Goal: Transaction & Acquisition: Purchase product/service

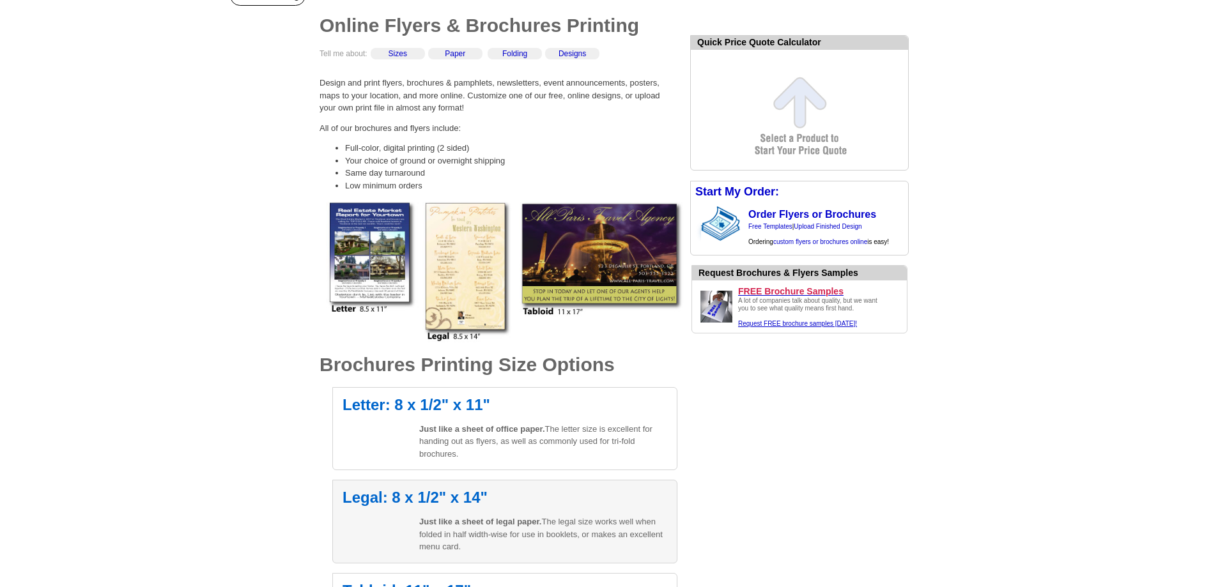
scroll to position [196, 0]
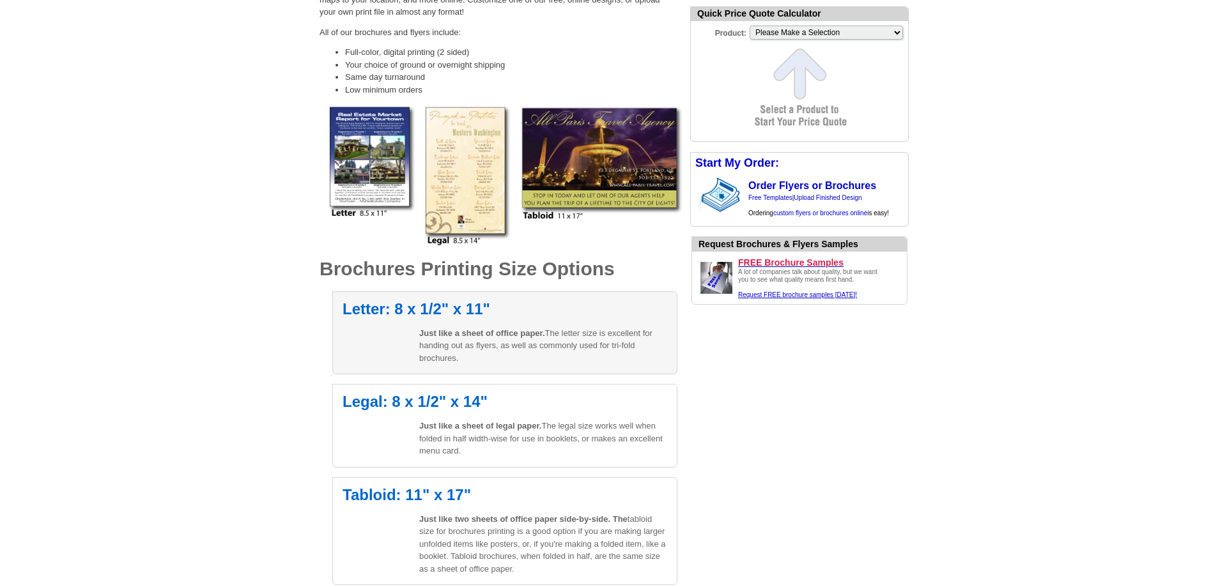
drag, startPoint x: 435, startPoint y: 304, endPoint x: 438, endPoint y: 310, distance: 6.6
click at [436, 304] on h2 "Letter: 8 x 1/2" x 11"" at bounding box center [504, 309] width 325 height 15
select select "6"
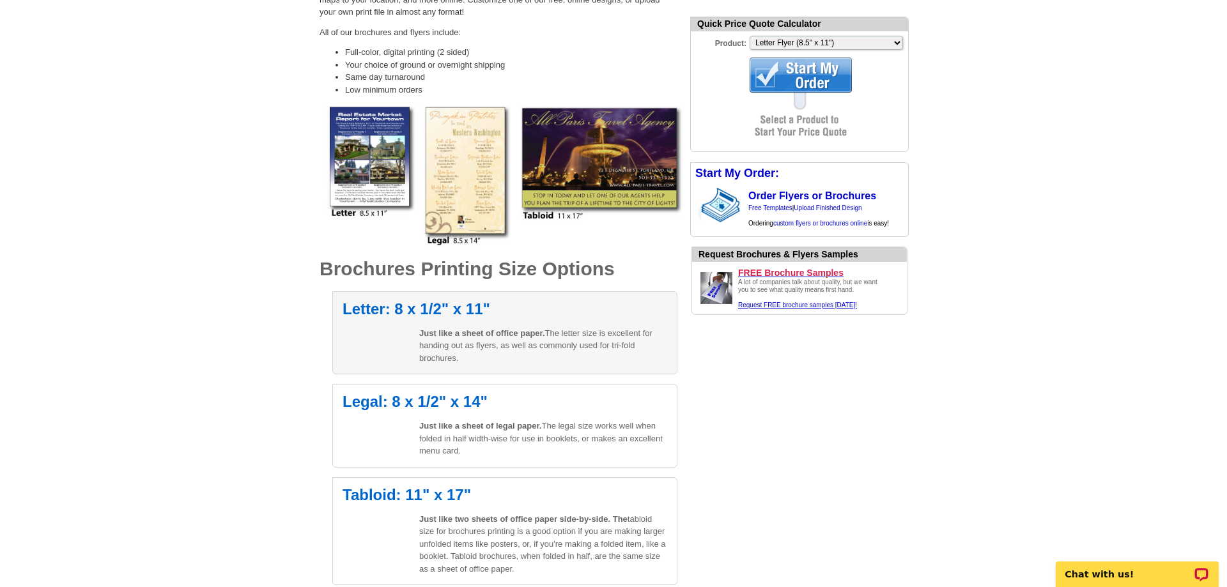
scroll to position [0, 0]
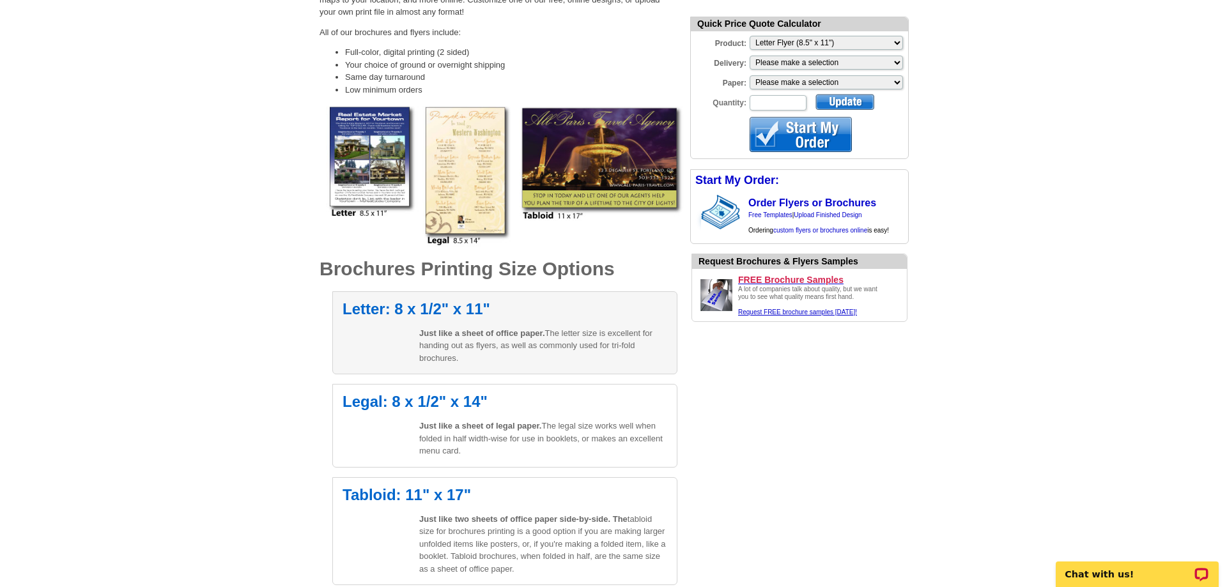
click at [465, 352] on p "Just like a sheet of office paper. The letter size is excellent for handing out…" at bounding box center [543, 346] width 248 height 38
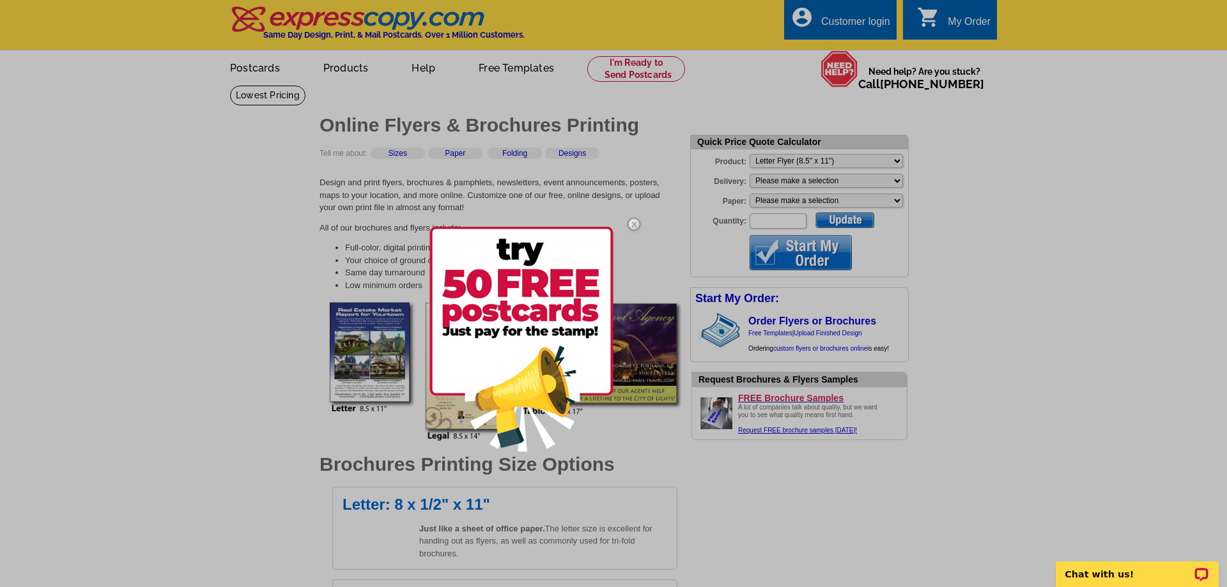
click at [636, 219] on img at bounding box center [633, 224] width 37 height 37
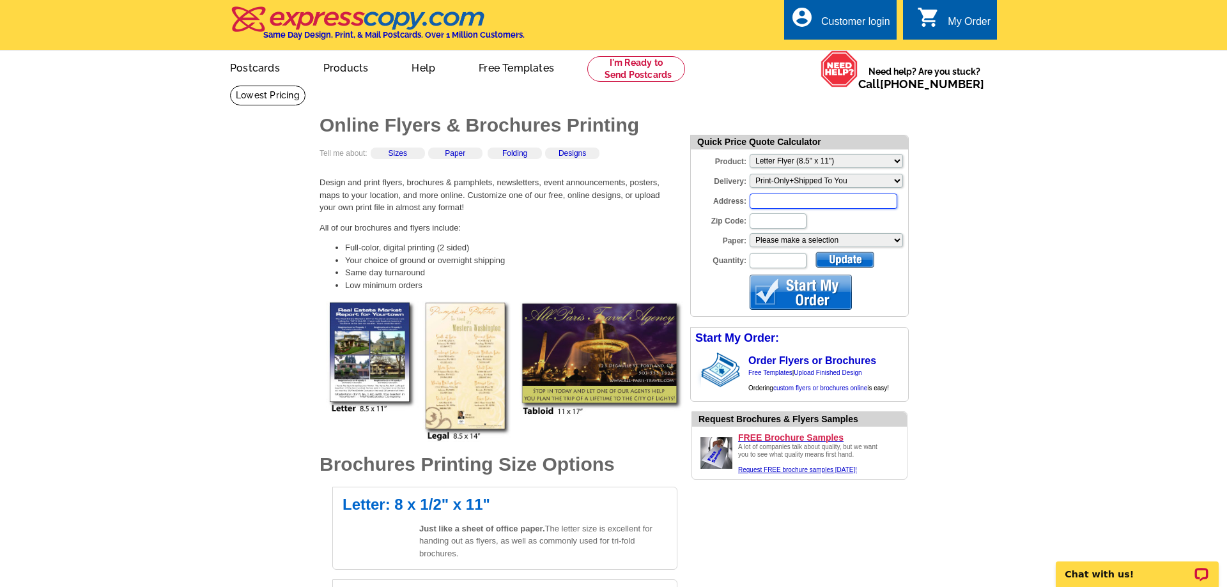
click at [851, 204] on input "Address:" at bounding box center [824, 201] width 148 height 15
click at [750, 233] on select "Please make a selection Uncoated Heavy Card Stock Uncoated Cover Stock Regular …" at bounding box center [826, 240] width 153 height 14
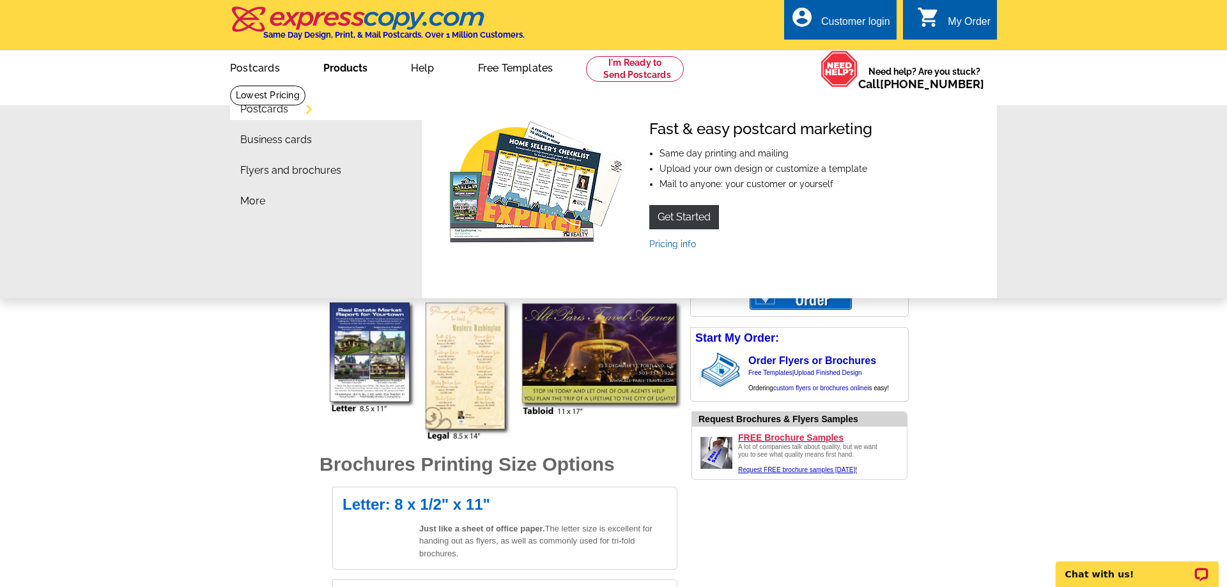
click at [339, 70] on link "Products" at bounding box center [345, 67] width 85 height 30
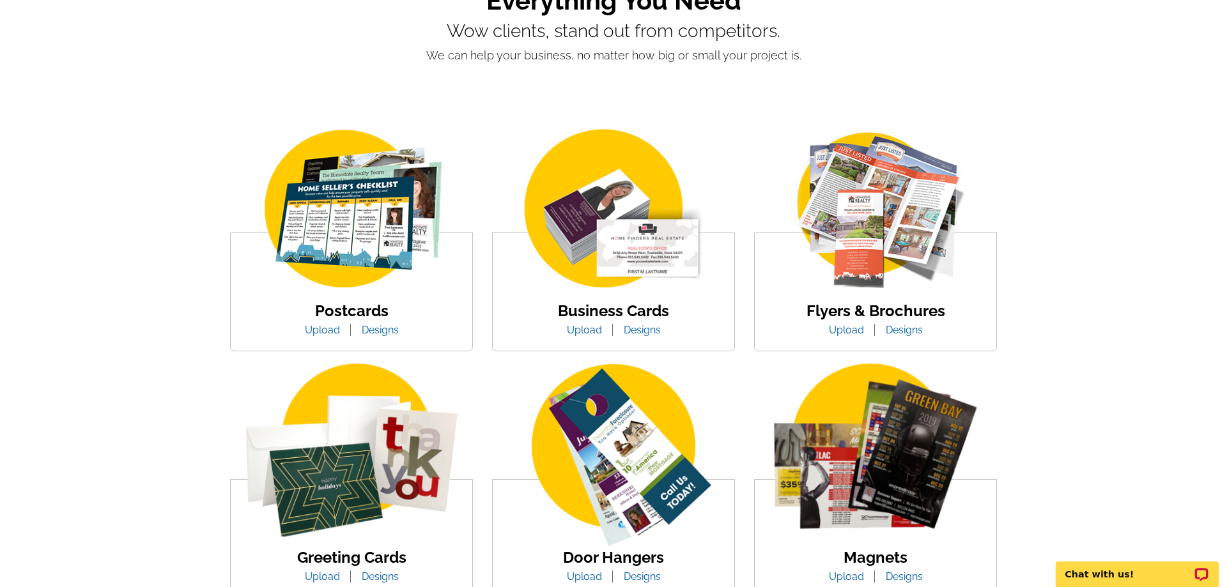
click at [840, 327] on link "Upload" at bounding box center [846, 330] width 54 height 12
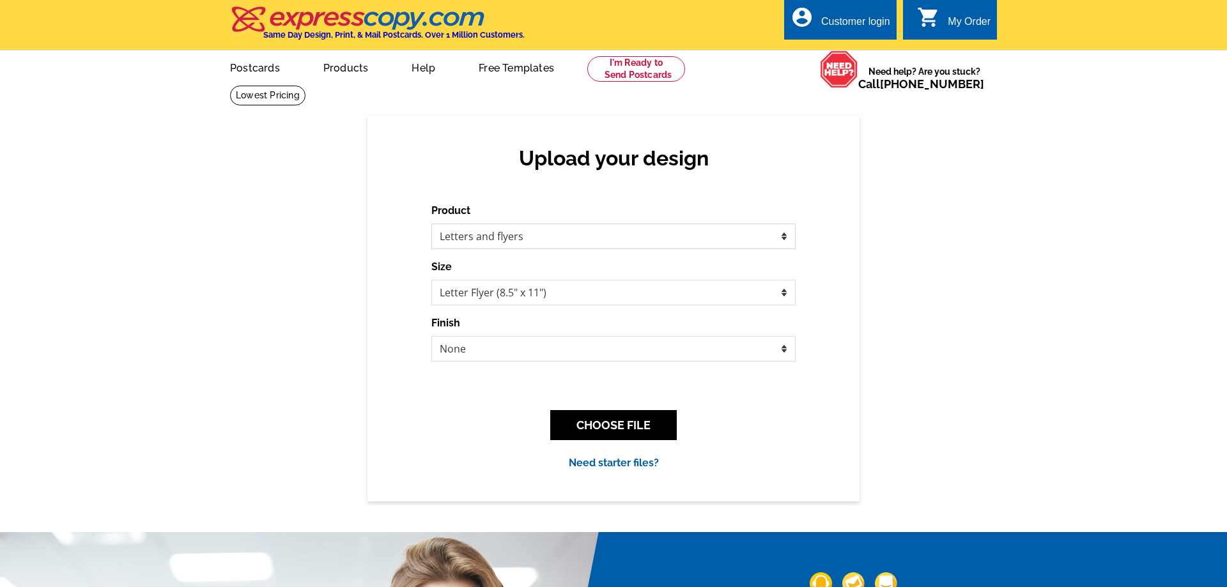
click option "Letters and flyers" at bounding box center [0, 0] width 0 height 0
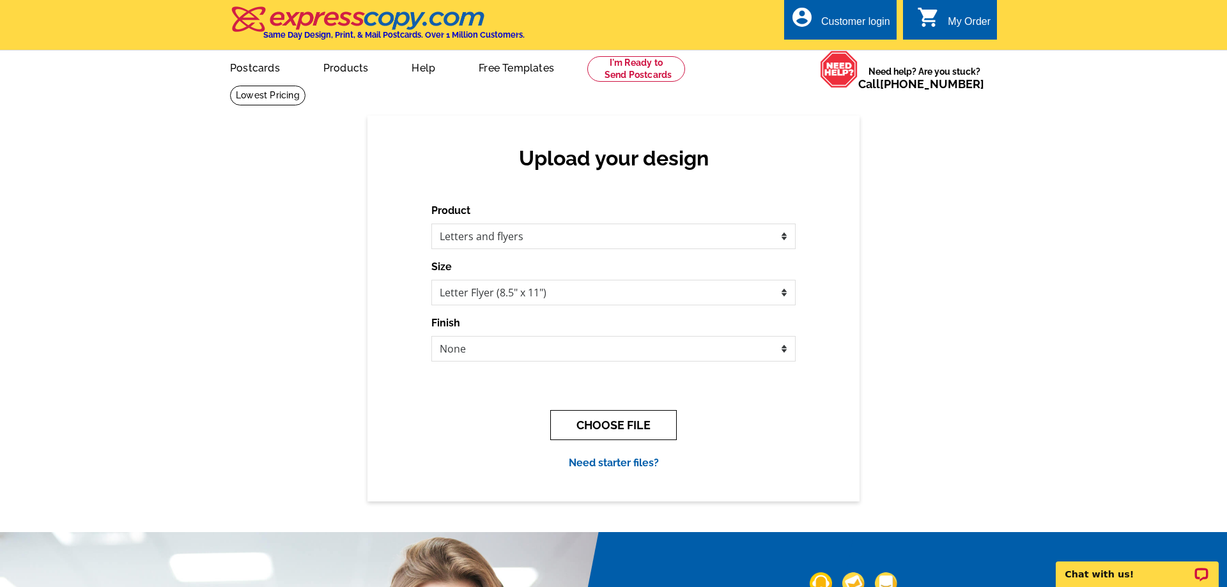
click at [617, 422] on button "CHOOSE FILE" at bounding box center [613, 425] width 127 height 30
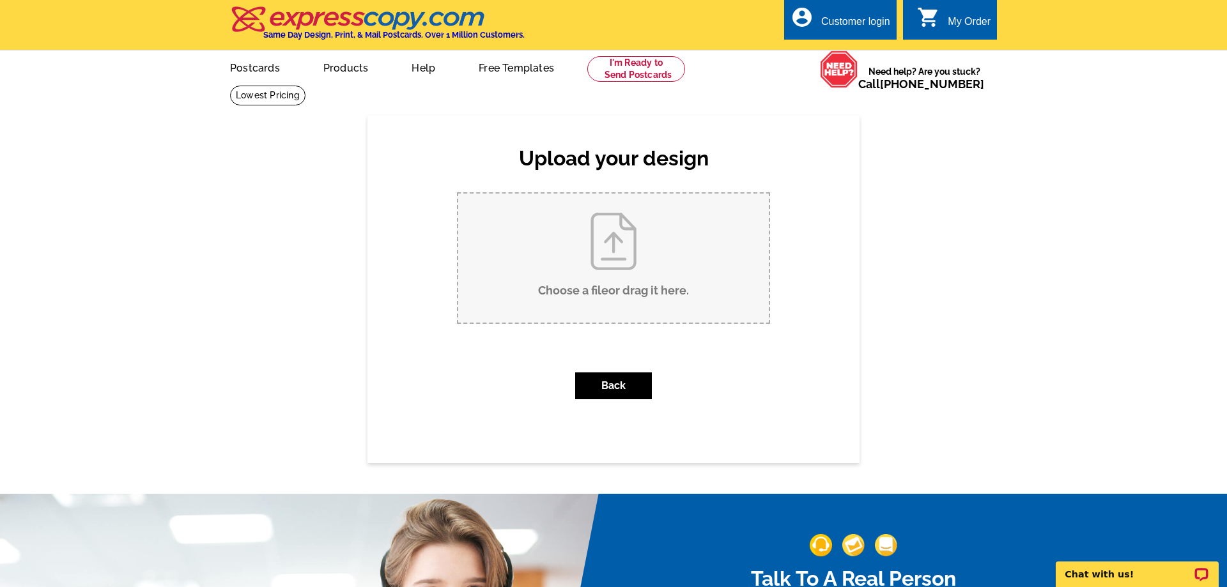
click at [611, 245] on input "Choose a file or drag it here ." at bounding box center [613, 258] width 311 height 129
type input "C:\fakepath\Artondale 7-Plex Flyer-3.pdf"
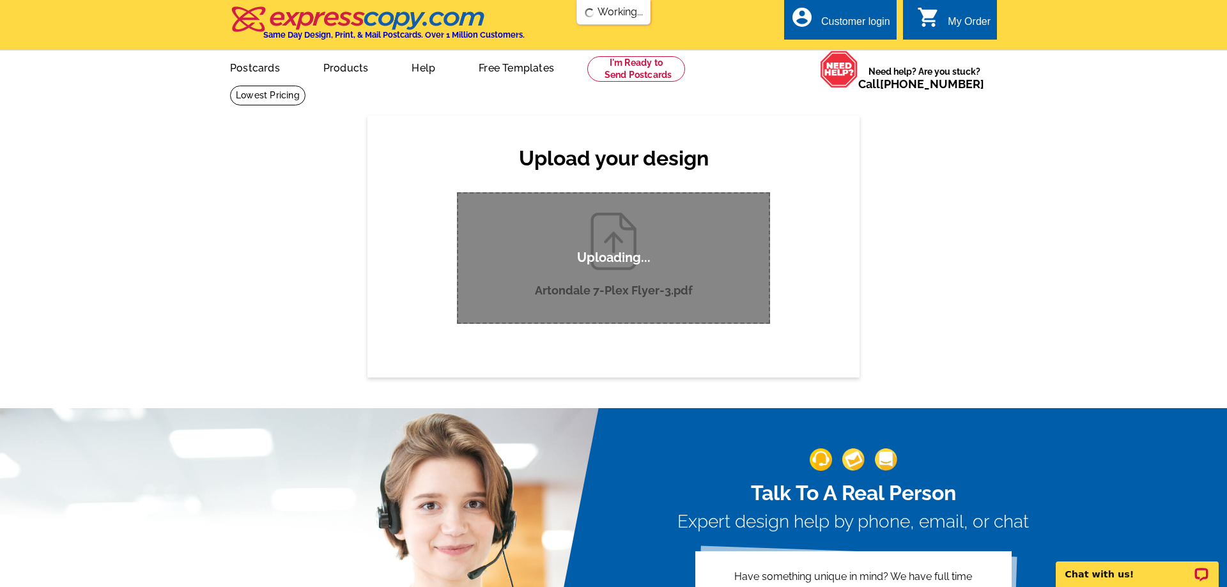
click at [1150, 178] on div "Upload your design Product Please select the type of file... Postcards Business…" at bounding box center [613, 246] width 1227 height 261
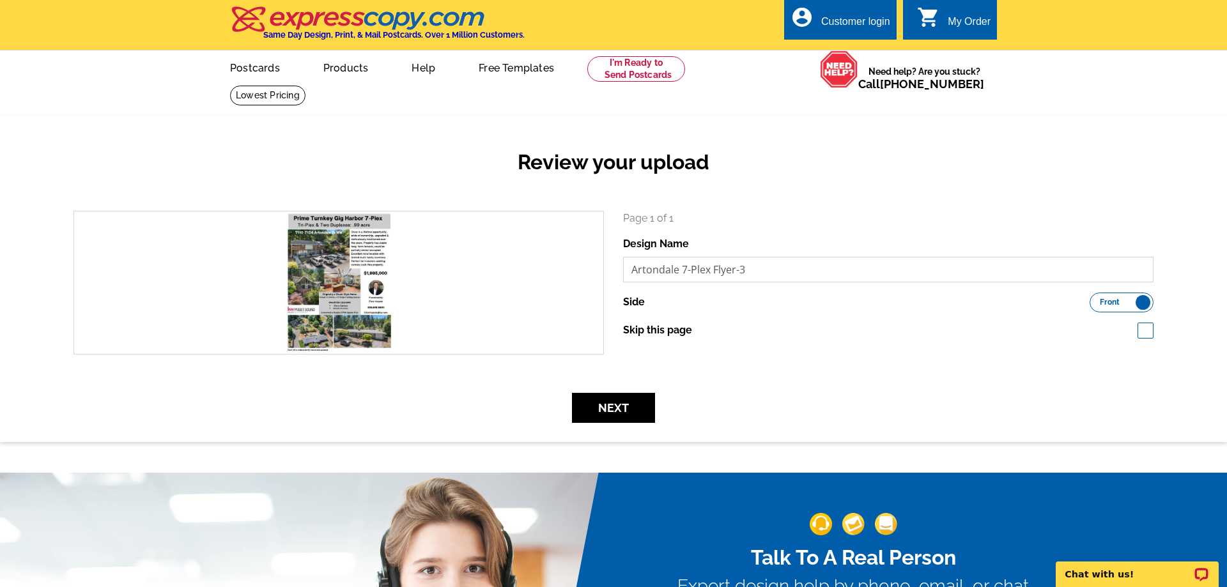
drag, startPoint x: 766, startPoint y: 267, endPoint x: 737, endPoint y: 273, distance: 28.8
click at [736, 273] on input "Artondale 7-Plex Flyer-3" at bounding box center [888, 270] width 530 height 26
type input "Artondale 7-Plex Flyer"
click at [158, 146] on div "Review your upload" at bounding box center [613, 172] width 1099 height 75
click at [621, 407] on button "Next" at bounding box center [613, 408] width 83 height 30
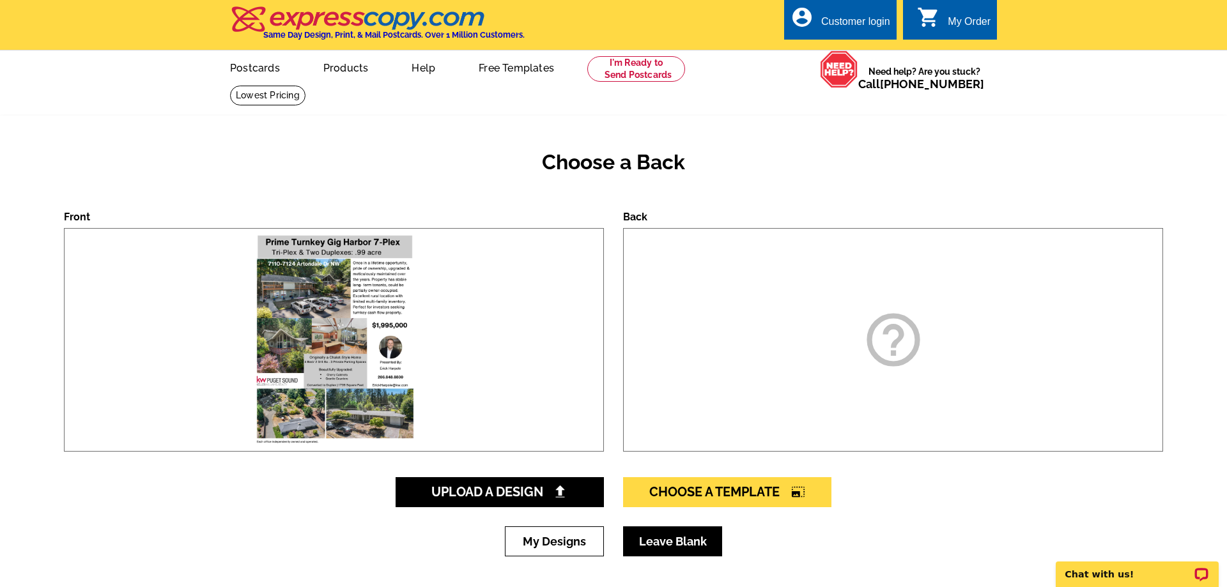
click at [687, 545] on link "Leave Blank" at bounding box center [672, 542] width 99 height 30
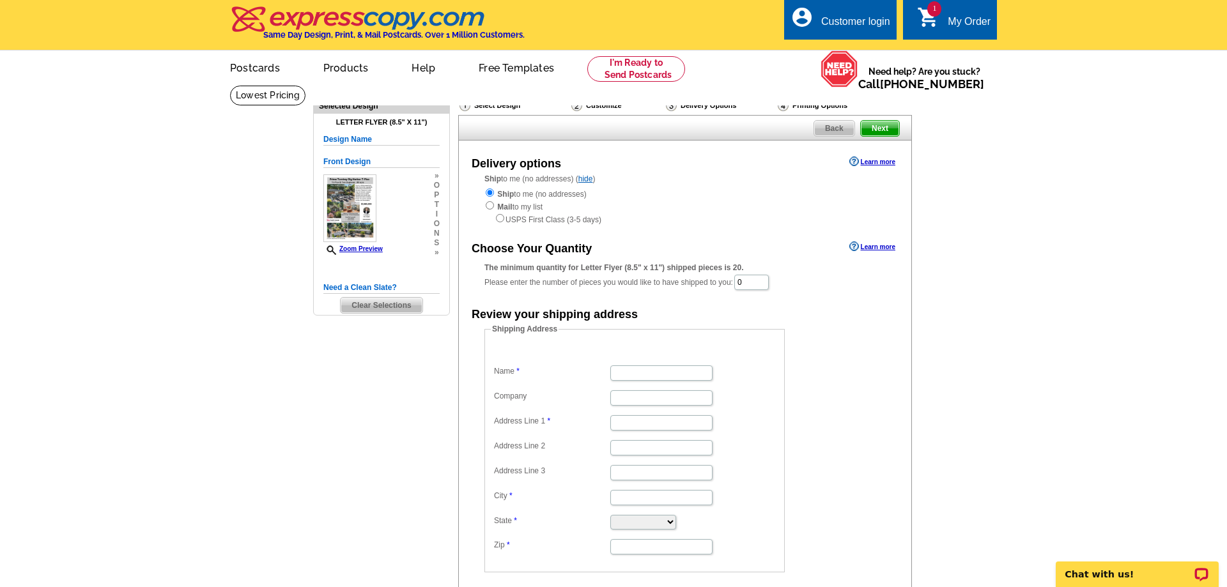
click at [111, 294] on main "Need Help? call [PHONE_NUMBER], chat with support, or have our designers make s…" at bounding box center [613, 387] width 1227 height 604
click at [757, 286] on input "0" at bounding box center [751, 282] width 35 height 15
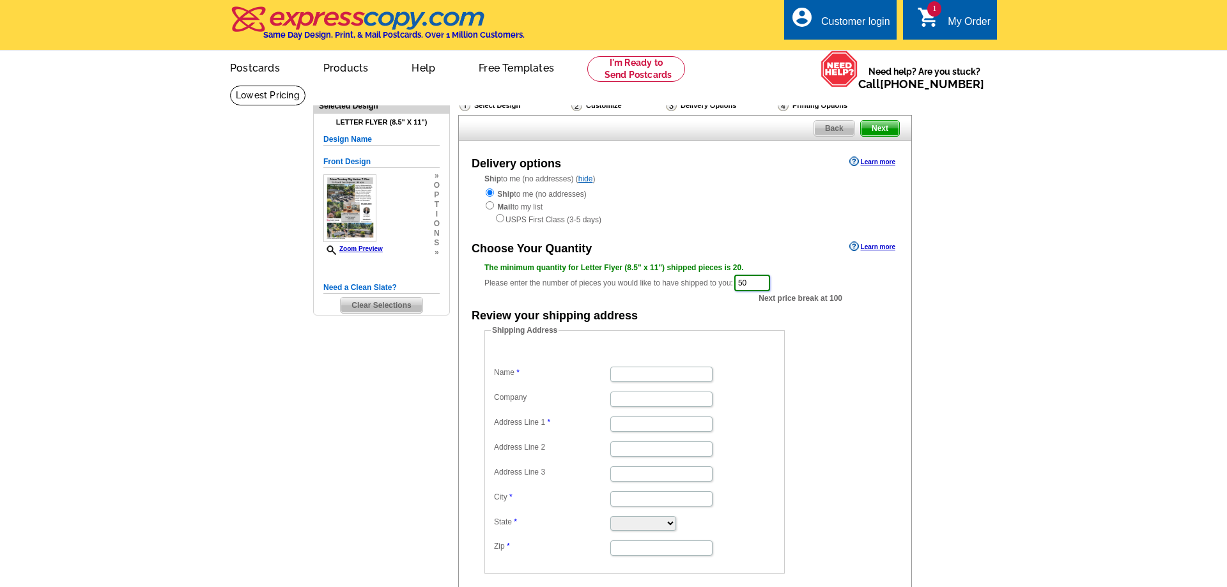
scroll to position [130, 0]
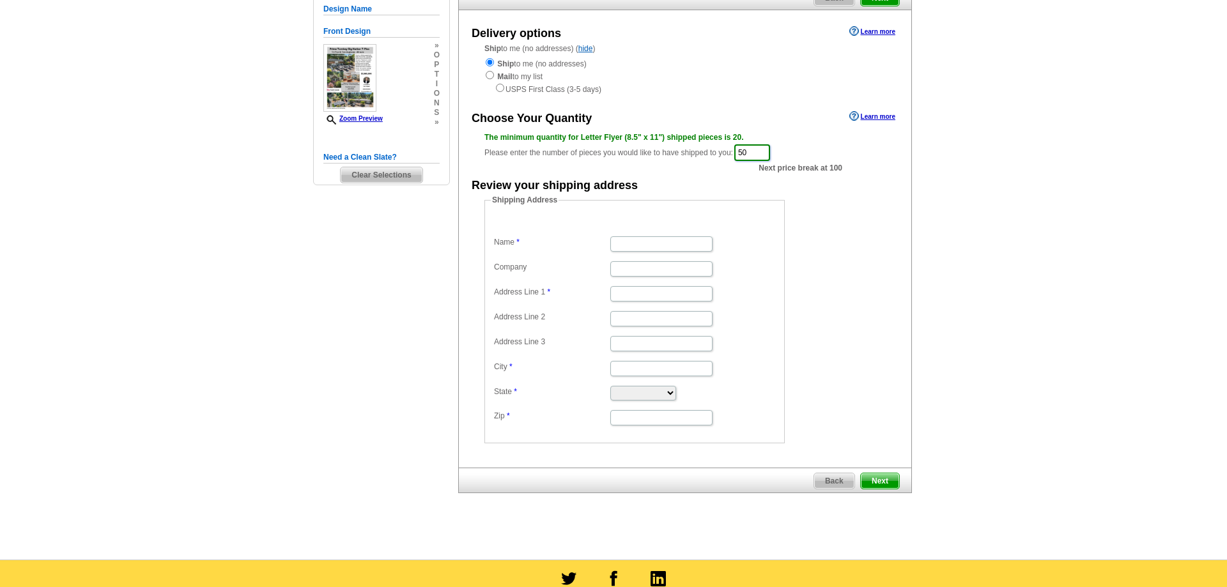
type input "50"
click at [652, 247] on input "Name" at bounding box center [661, 243] width 102 height 15
type input "Beth Knutson"
type input "15525 24th St SW"
type input "Lakebay"
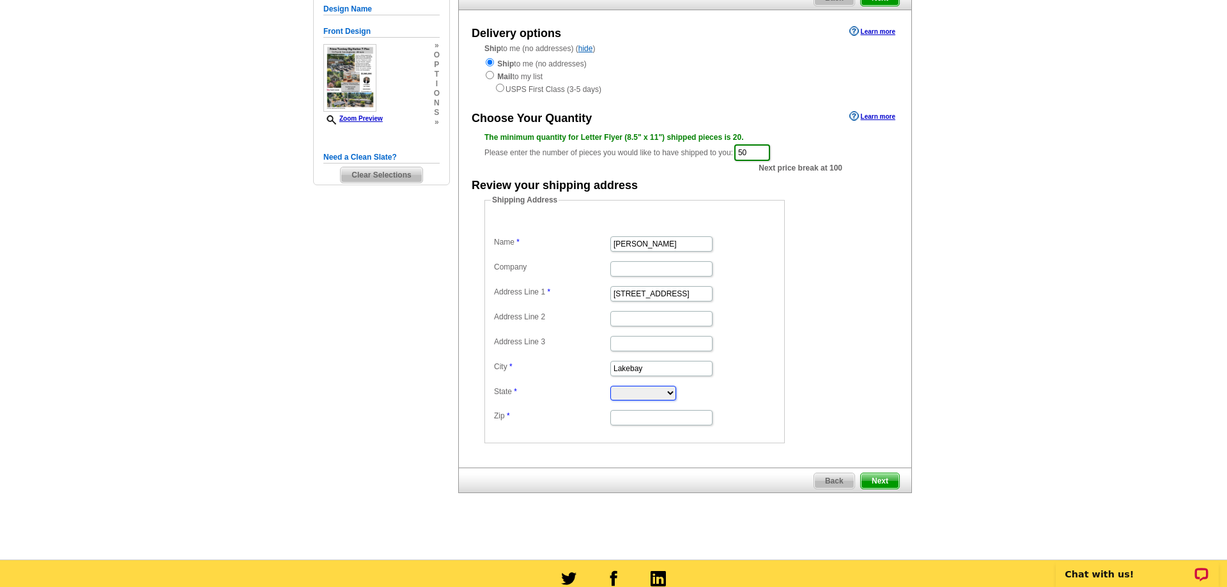
select select "WA"
type input "98349"
click at [888, 481] on span "Next" at bounding box center [880, 480] width 38 height 15
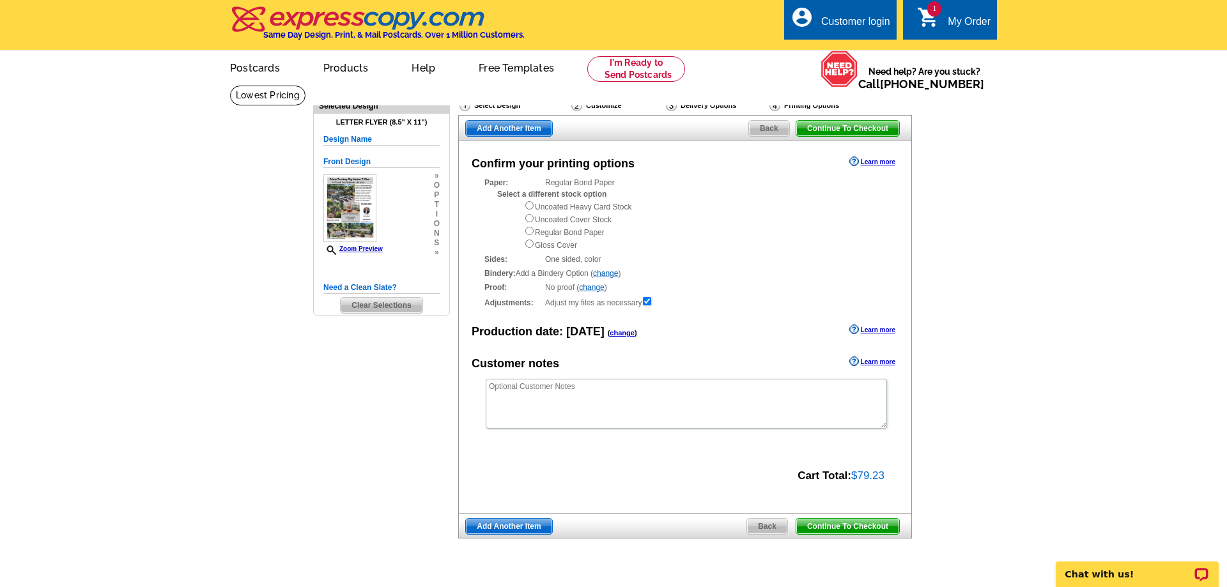
click at [1052, 472] on main "Need Help? call 800-260-5887, chat with support, or have our designers make som…" at bounding box center [613, 345] width 1227 height 520
click at [529, 221] on input "radio" at bounding box center [529, 218] width 8 height 8
radio input "true"
click at [528, 210] on input "radio" at bounding box center [529, 205] width 8 height 8
radio input "true"
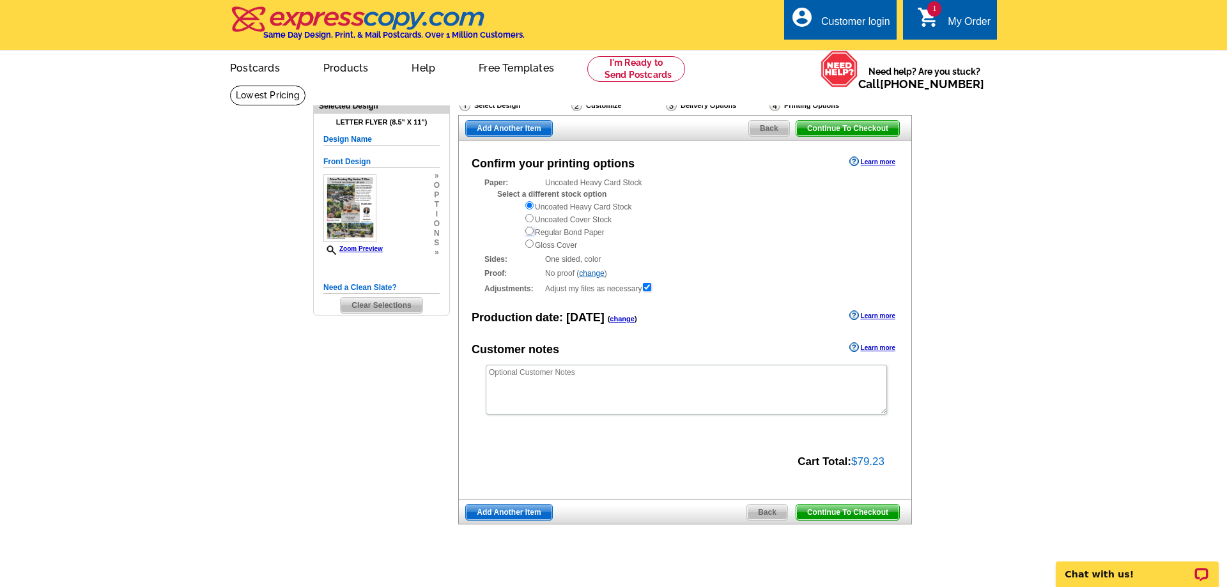
click at [532, 233] on input "radio" at bounding box center [529, 231] width 8 height 8
radio input "true"
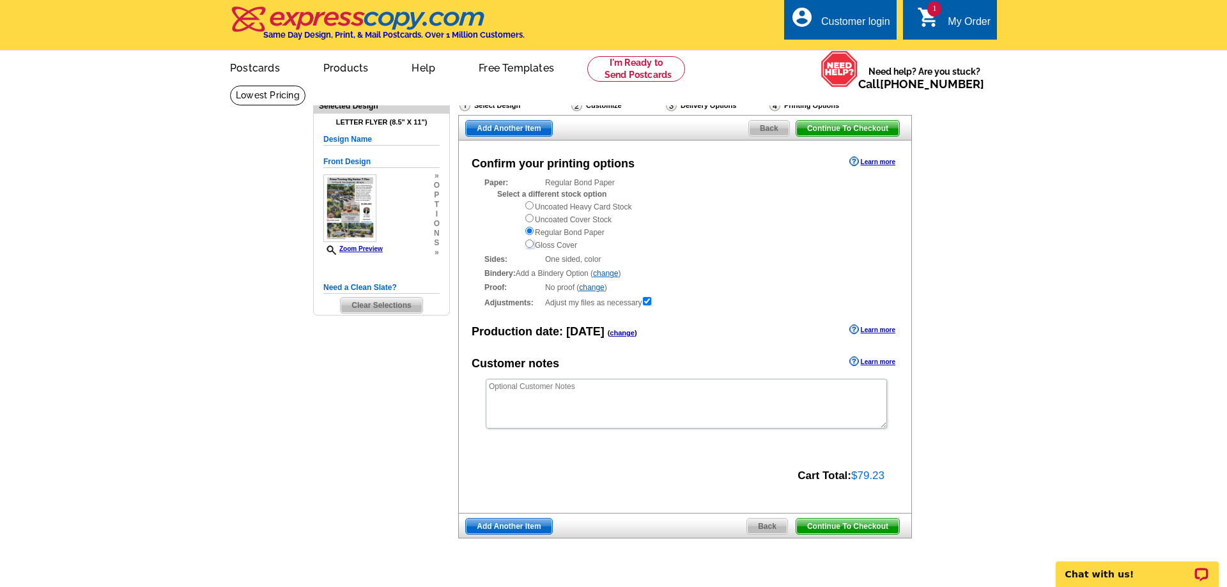
click at [527, 247] on input "radio" at bounding box center [529, 244] width 8 height 8
radio input "true"
click at [948, 499] on main "Need Help? call 800-260-5887, chat with support, or have our designers make som…" at bounding box center [613, 345] width 1227 height 520
click at [531, 220] on input "radio" at bounding box center [529, 218] width 8 height 8
radio input "true"
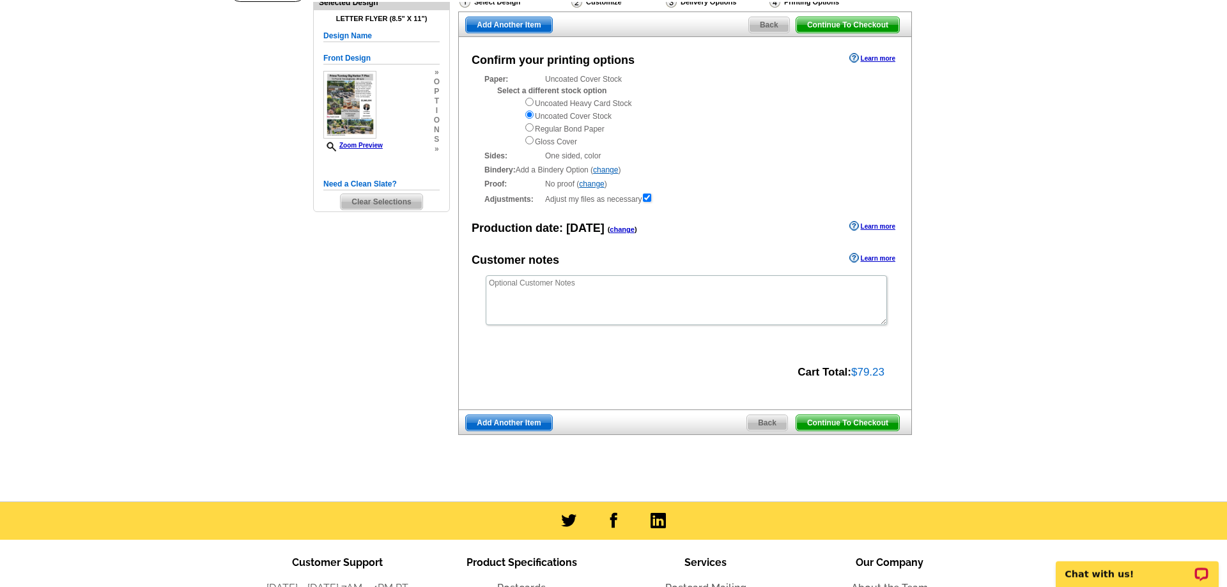
scroll to position [130, 0]
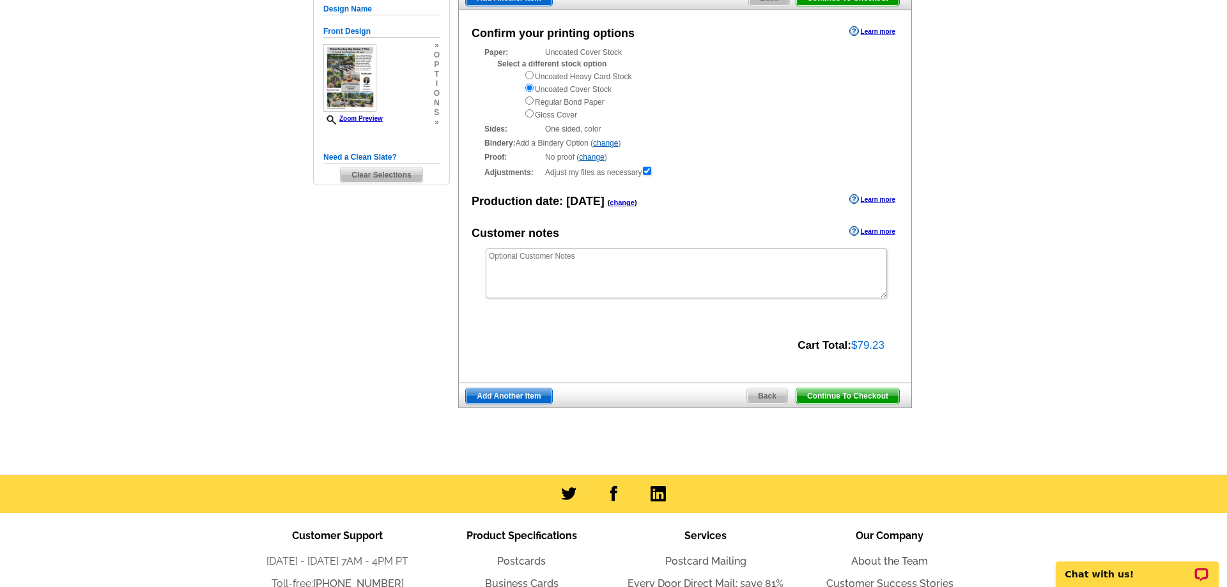
click at [827, 396] on span "Continue To Checkout" at bounding box center [847, 396] width 103 height 15
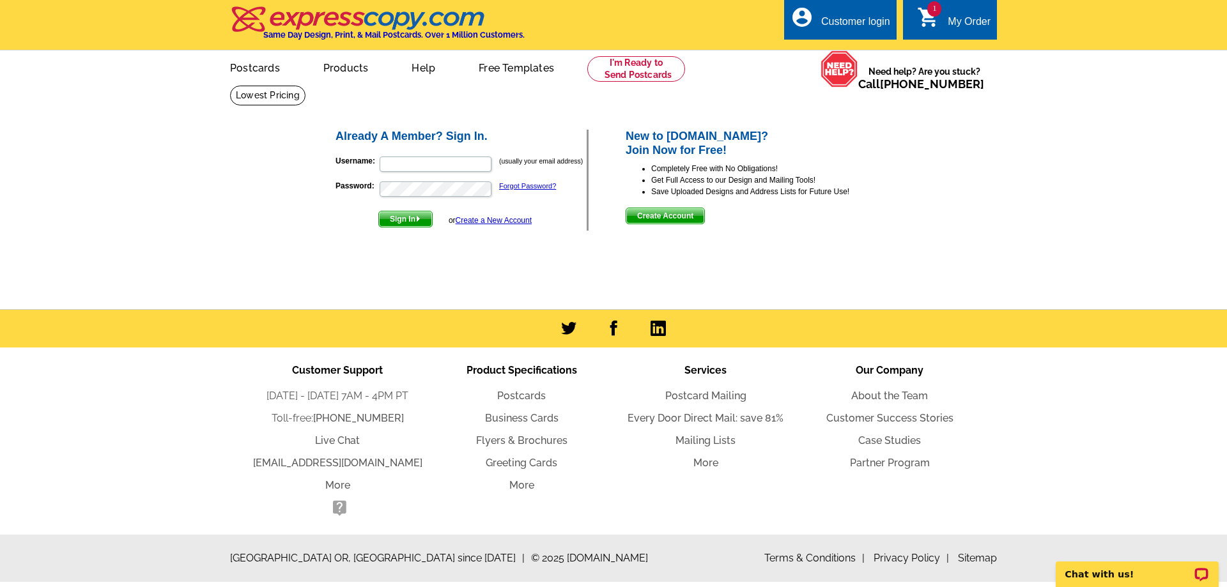
click at [666, 223] on span "Create Account" at bounding box center [665, 215] width 78 height 15
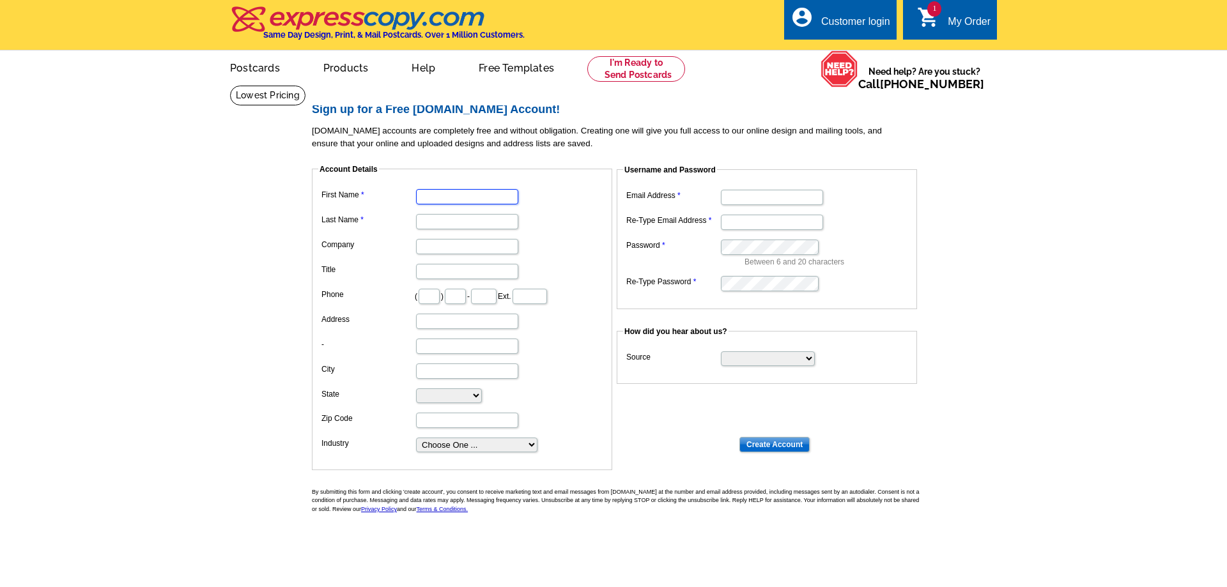
drag, startPoint x: 479, startPoint y: 200, endPoint x: 501, endPoint y: 196, distance: 22.8
click at [486, 200] on input "First Name" at bounding box center [467, 196] width 102 height 15
type input "[PERSON_NAME]"
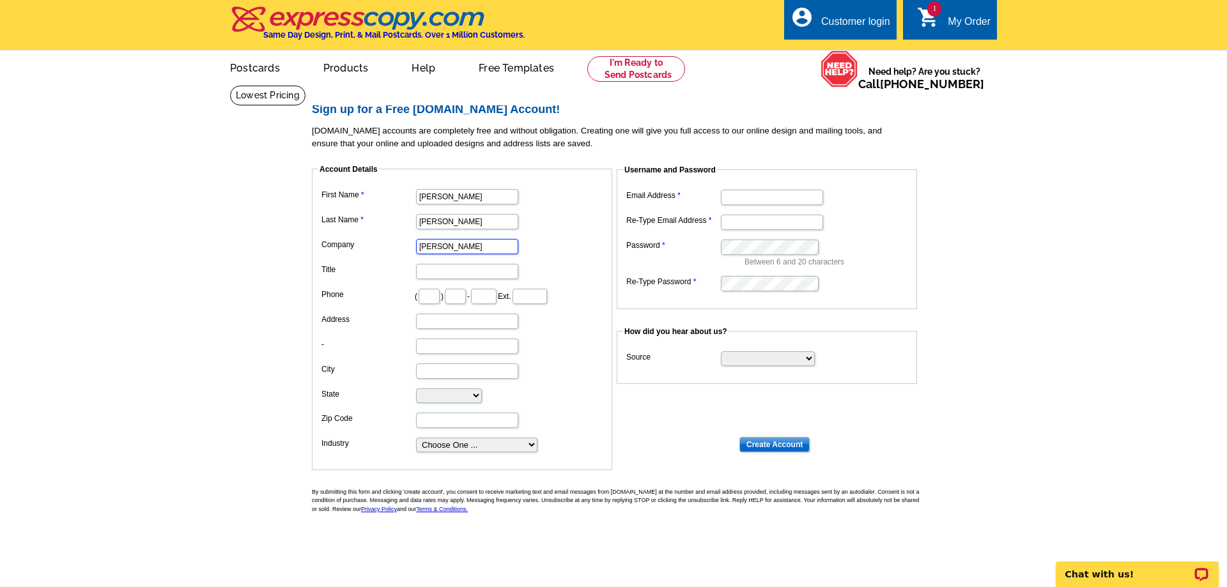
type input "[PERSON_NAME]"
type input "206"
type input "848"
type input "8800"
type input "[STREET_ADDRESS]"
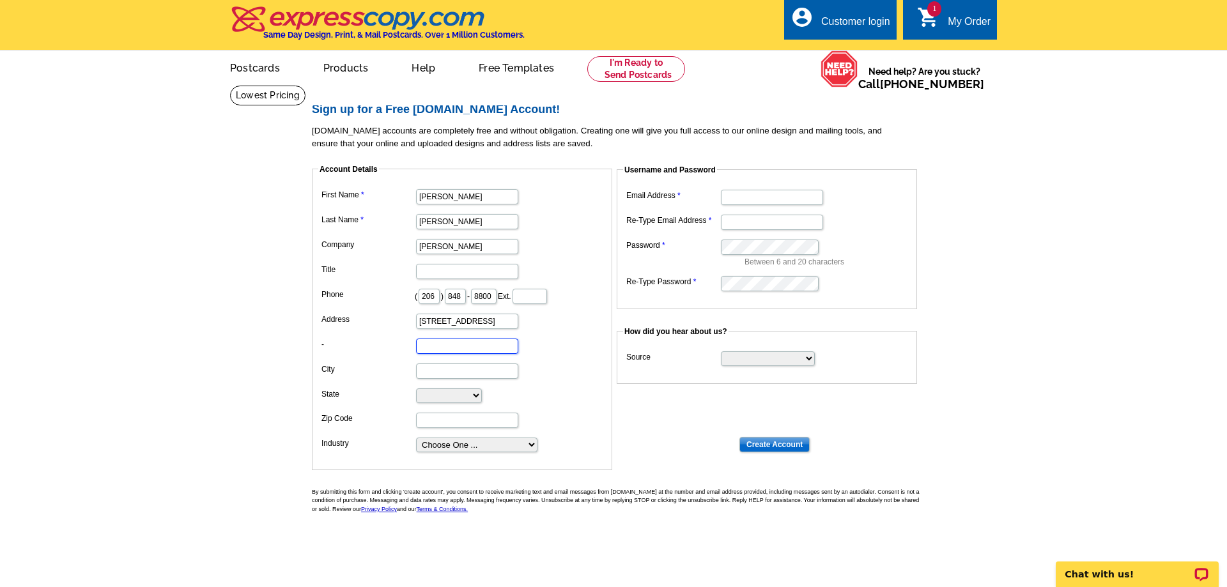
type input "Ste 103"
type input "Federal Way"
select select "WA"
type input "98003"
select select "2"
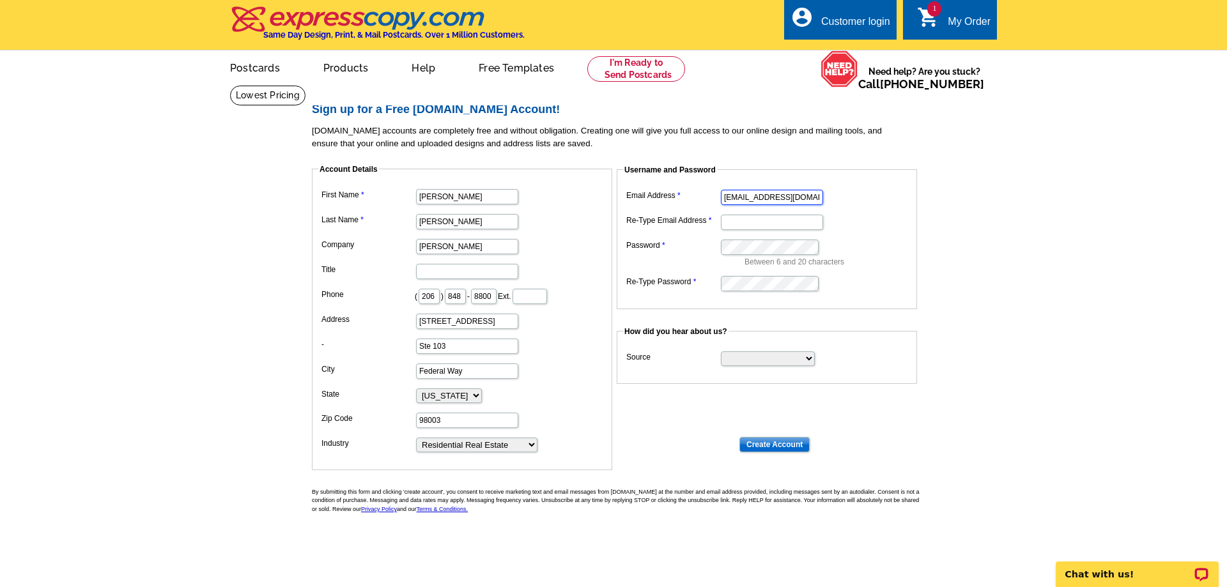
type input "[EMAIL_ADDRESS][DOMAIN_NAME]"
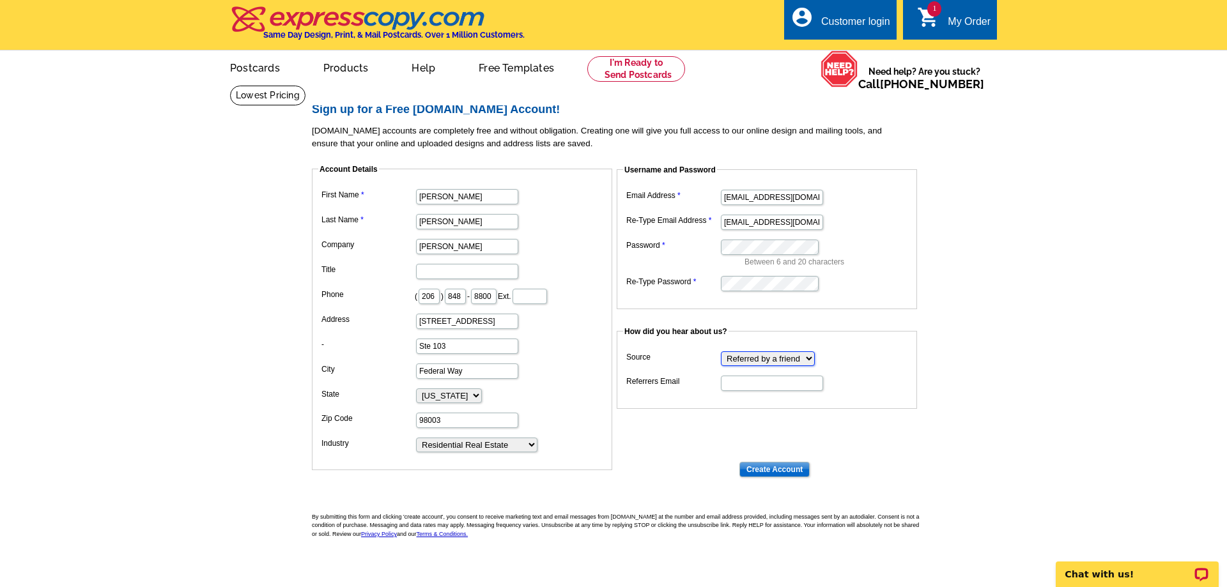
select select "other"
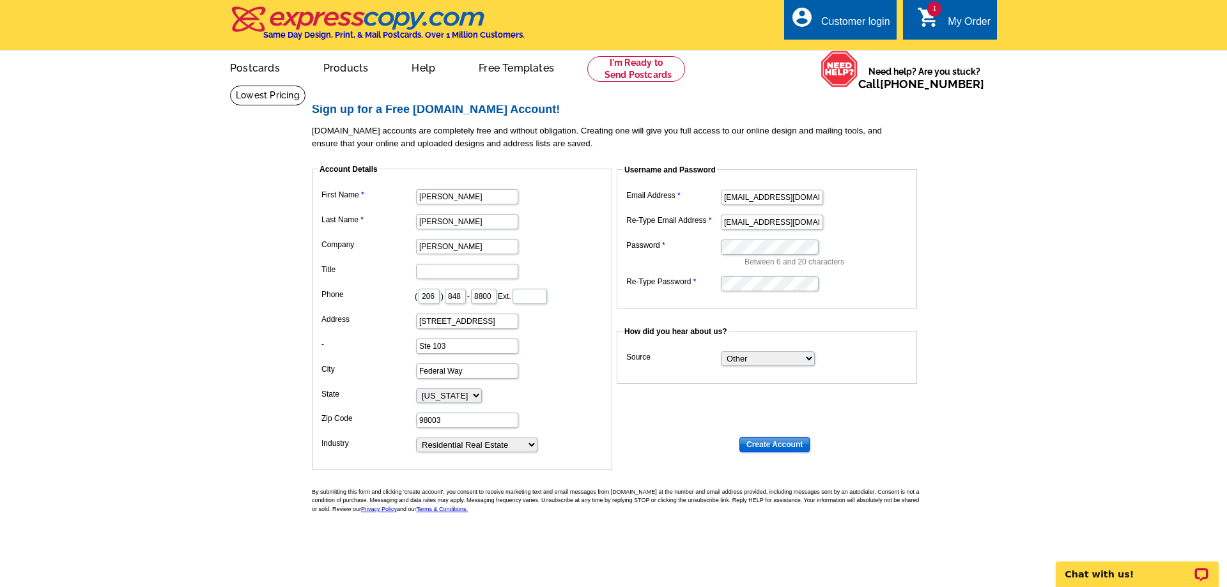
click at [771, 446] on input "Create Account" at bounding box center [774, 444] width 70 height 15
